Goal: Book appointment/travel/reservation

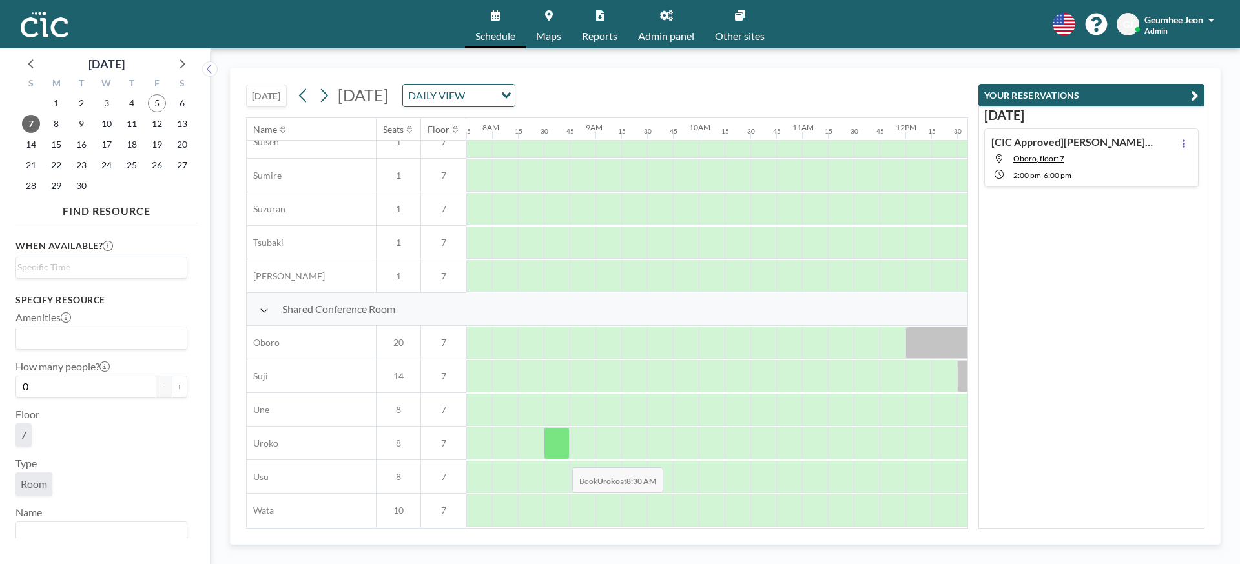
scroll to position [826, 801]
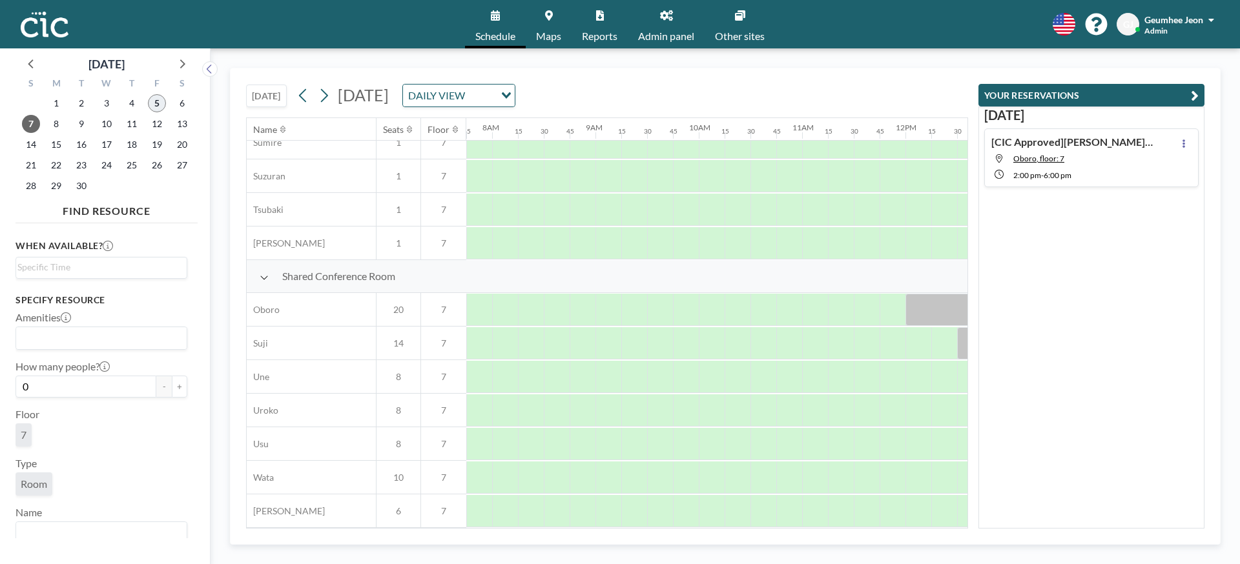
click at [152, 102] on span "5" at bounding box center [157, 103] width 18 height 18
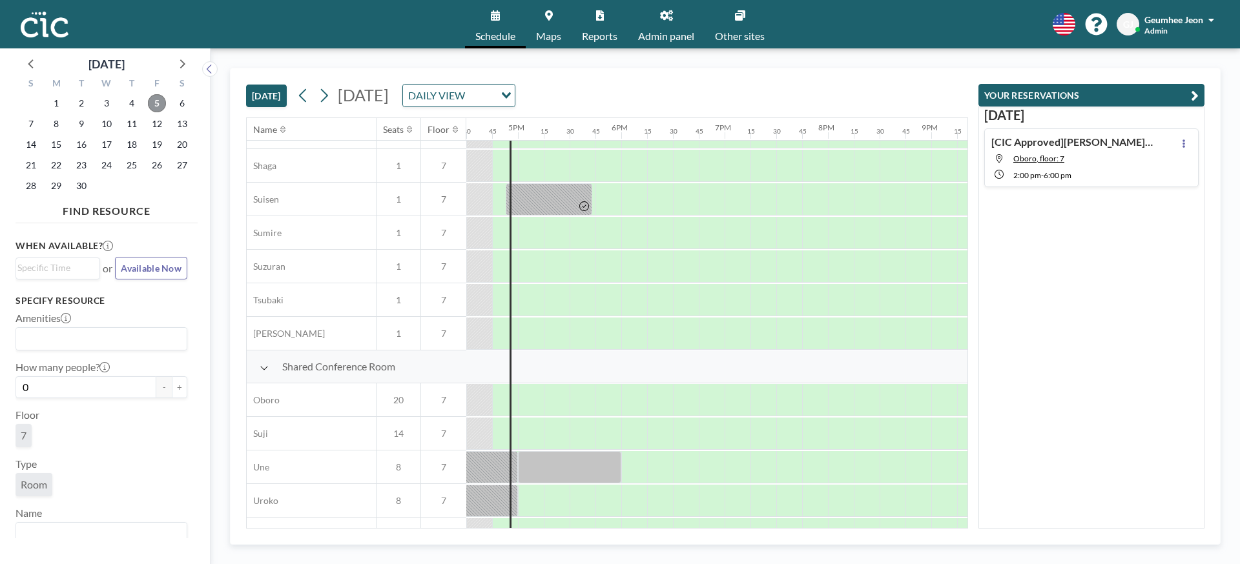
scroll to position [826, 1704]
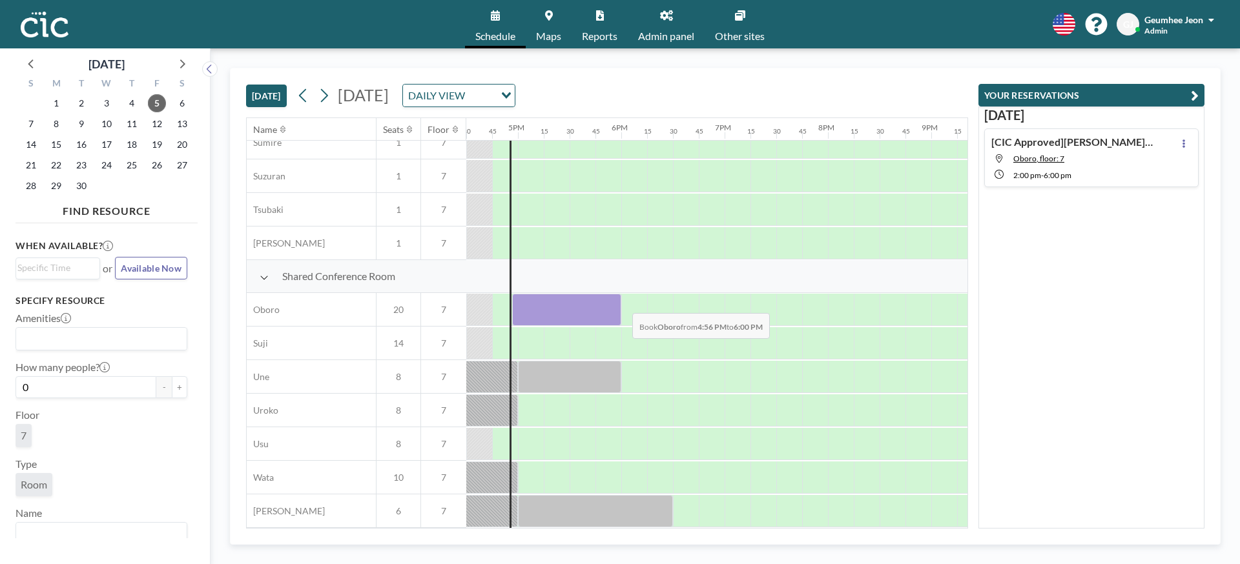
drag, startPoint x: 514, startPoint y: 303, endPoint x: 622, endPoint y: 303, distance: 107.8
click at [622, 303] on div at bounding box center [1, 310] width 2479 height 34
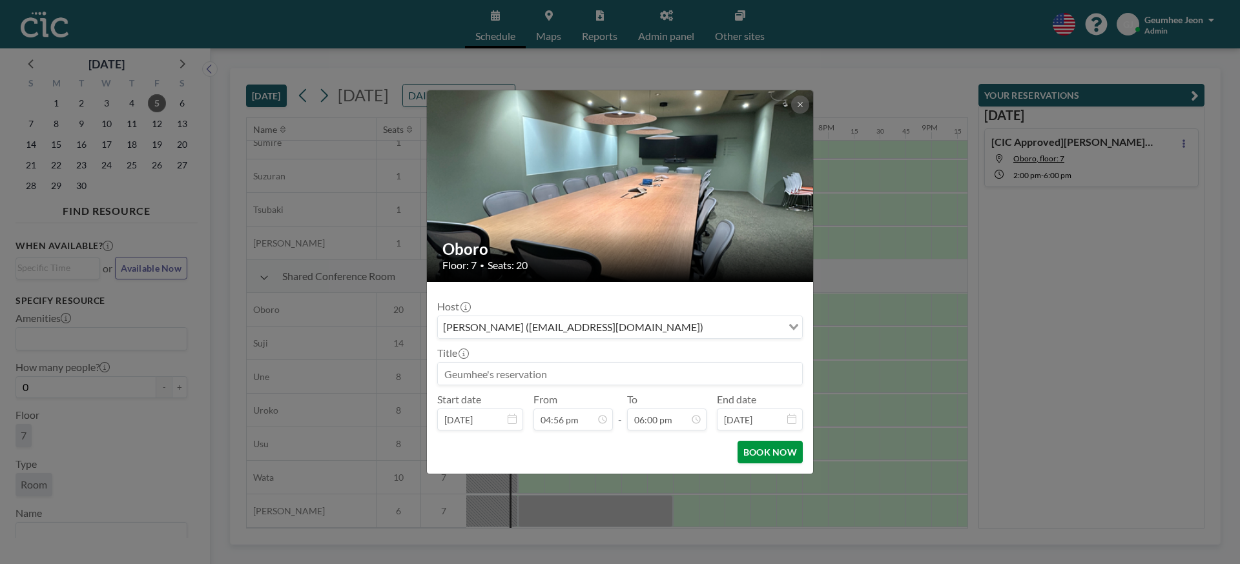
click at [784, 460] on button "BOOK NOW" at bounding box center [769, 452] width 65 height 23
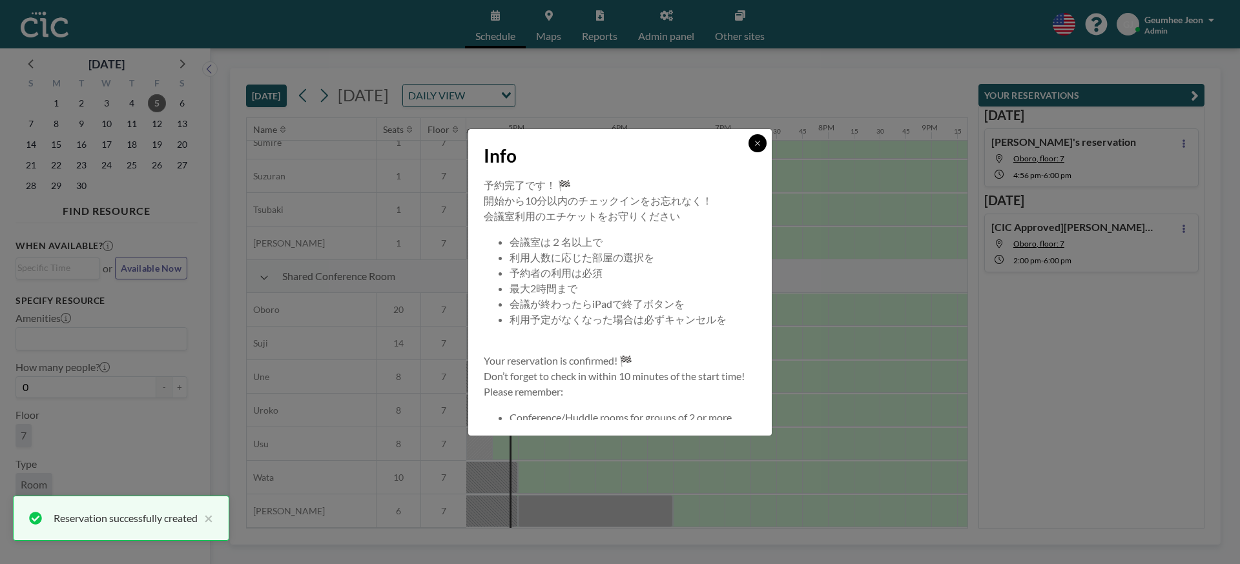
click at [761, 139] on icon at bounding box center [757, 143] width 8 height 8
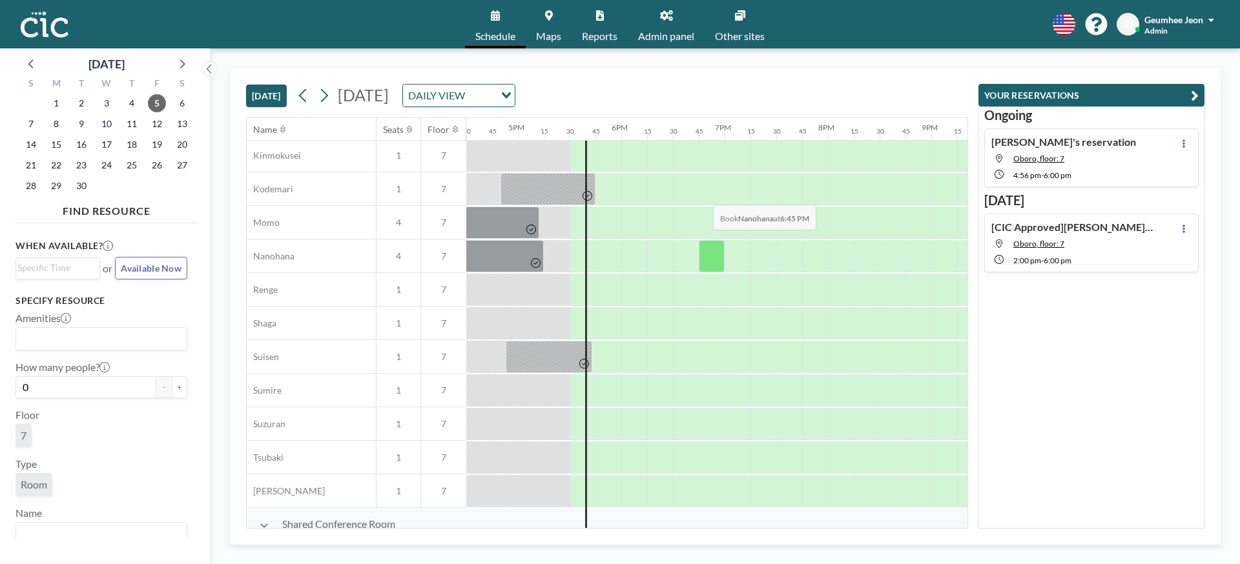
scroll to position [642, 1704]
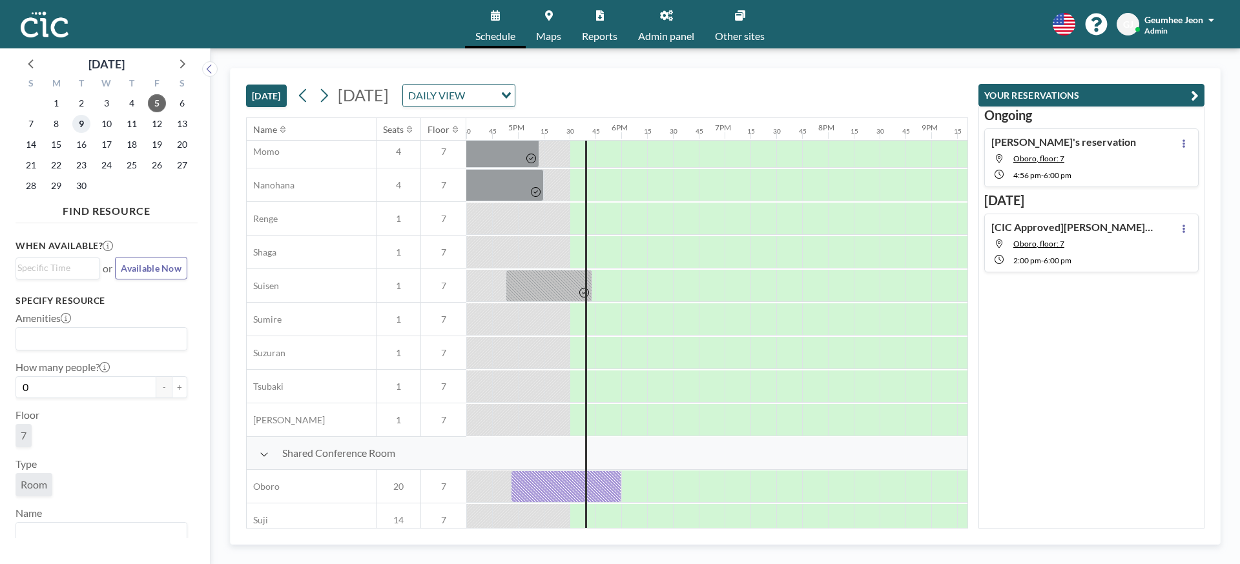
click at [88, 123] on span "9" at bounding box center [81, 124] width 18 height 18
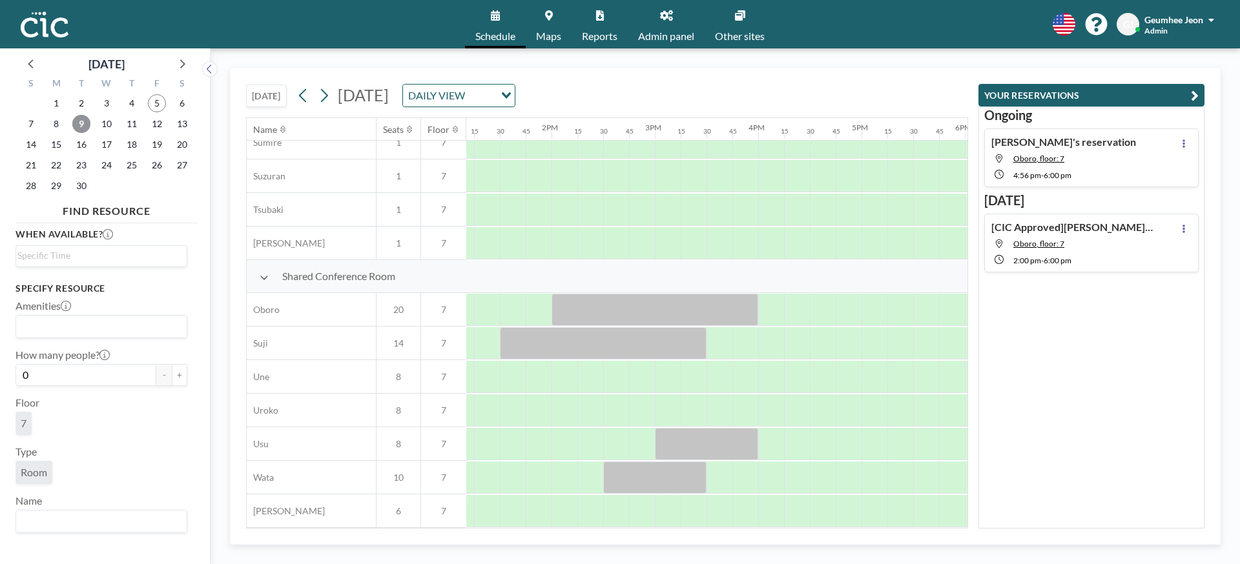
scroll to position [826, 0]
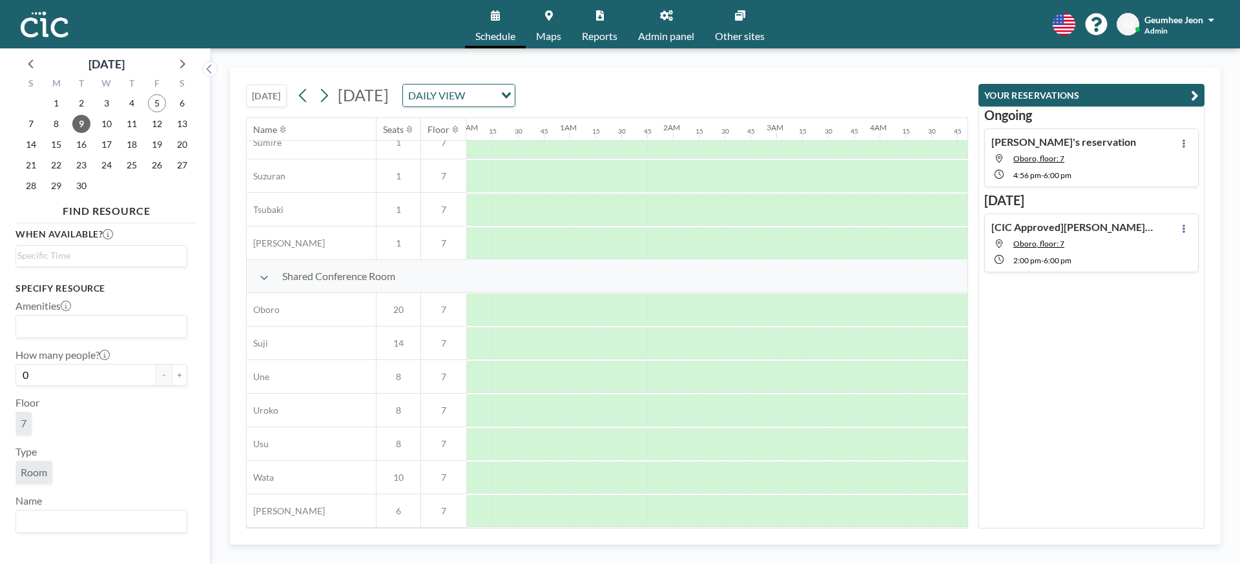
click at [610, 31] on span "Reports" at bounding box center [600, 36] width 36 height 10
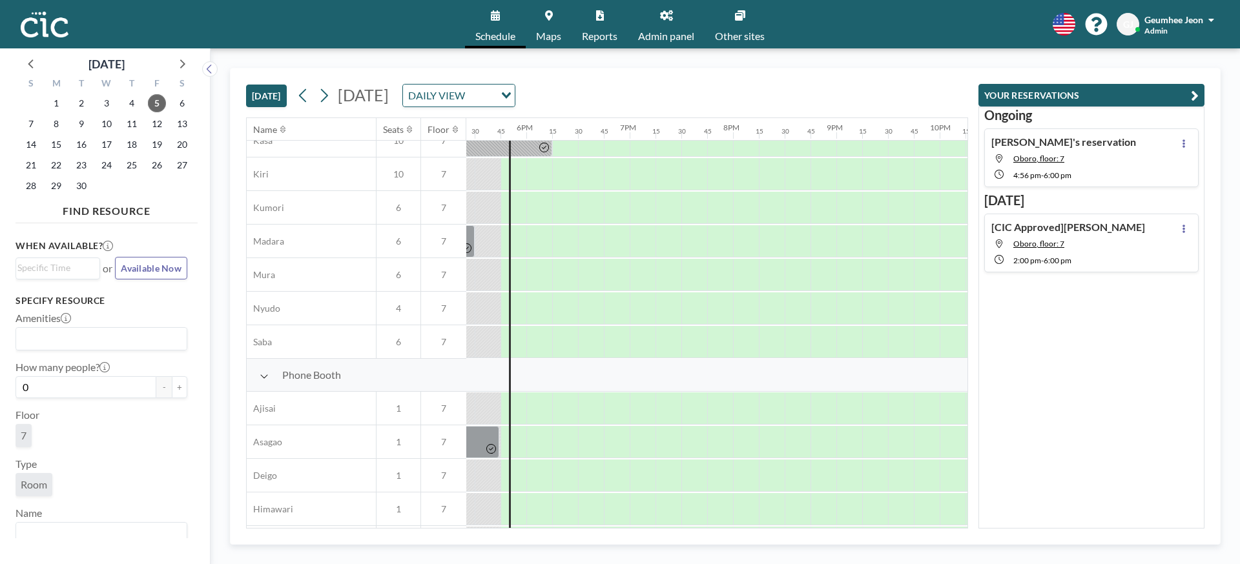
scroll to position [418, 1799]
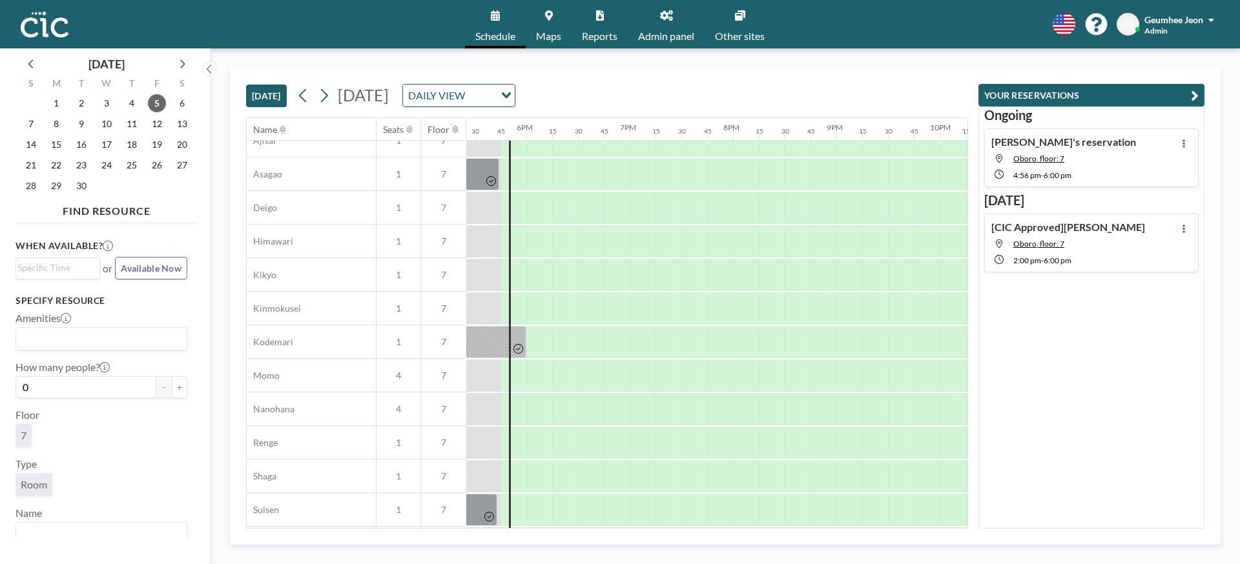
click at [90, 128] on div "9" at bounding box center [81, 124] width 25 height 21
click at [87, 128] on span "9" at bounding box center [81, 124] width 18 height 18
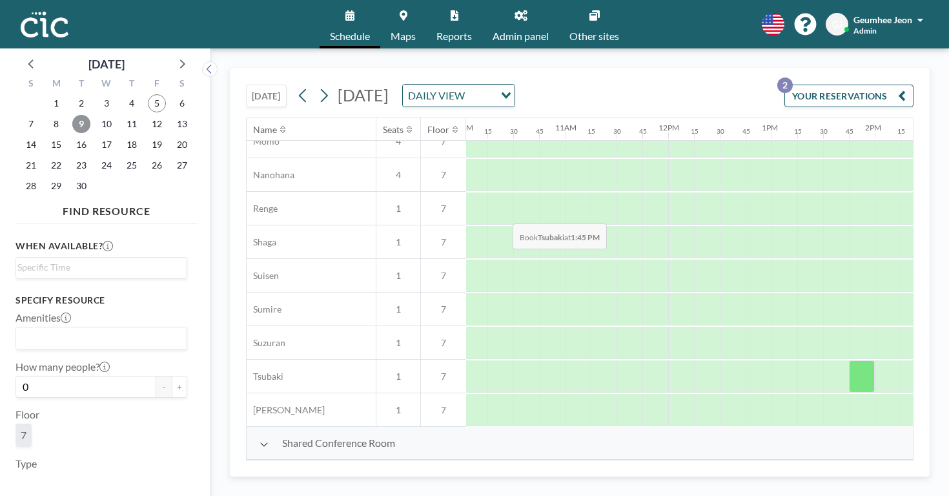
scroll to position [646, 1037]
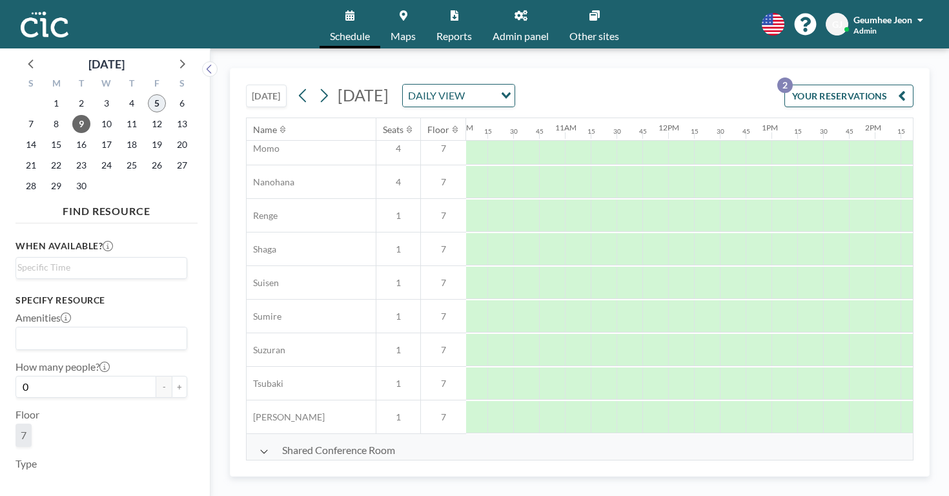
click at [148, 94] on span "5" at bounding box center [157, 103] width 18 height 18
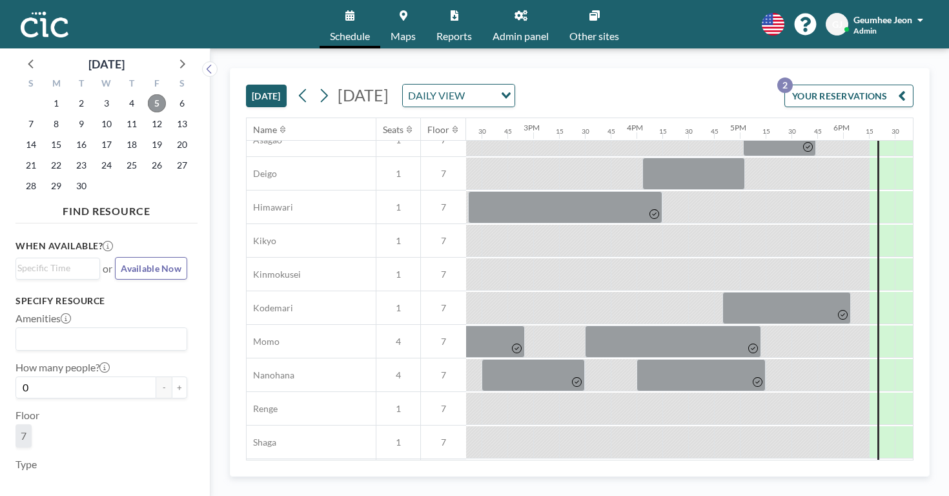
scroll to position [646, 1482]
